Goal: Find specific page/section: Find specific page/section

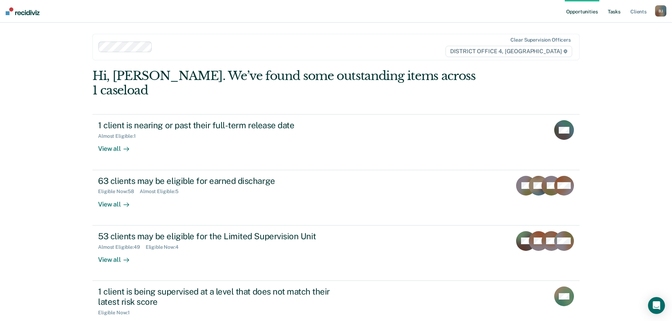
click at [621, 17] on link "Tasks" at bounding box center [615, 11] width 16 height 23
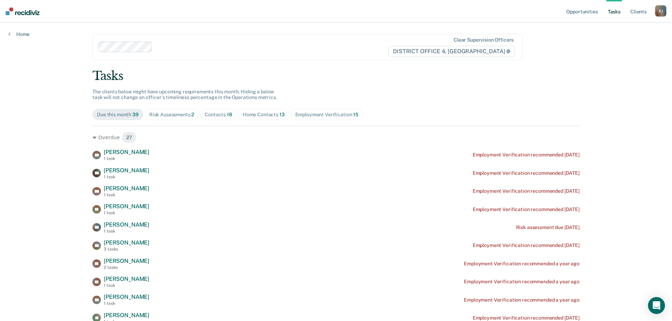
click at [229, 113] on span "18" at bounding box center [229, 115] width 5 height 6
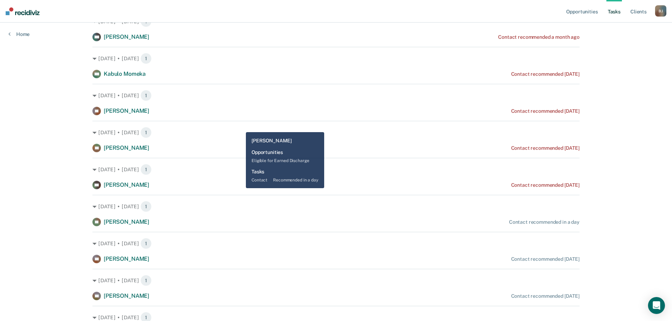
scroll to position [106, 0]
